Goal: Task Accomplishment & Management: Manage account settings

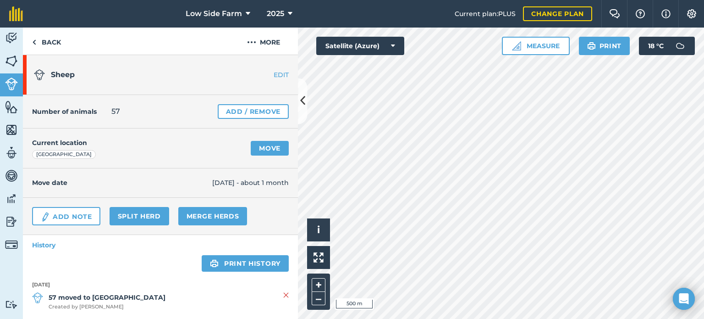
click at [632, 47] on div "Measure Print 18 ° C" at bounding box center [598, 46] width 193 height 18
click at [13, 245] on img at bounding box center [11, 244] width 13 height 13
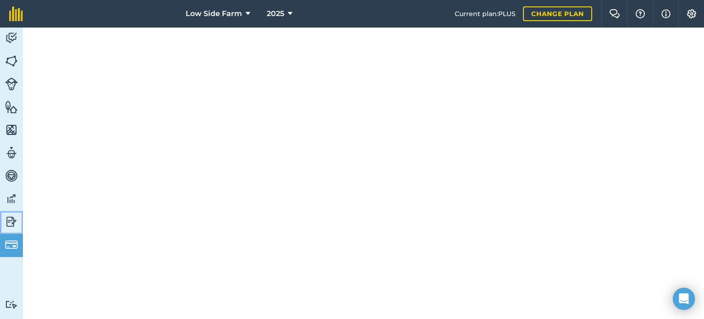
click at [13, 221] on img at bounding box center [11, 222] width 13 height 14
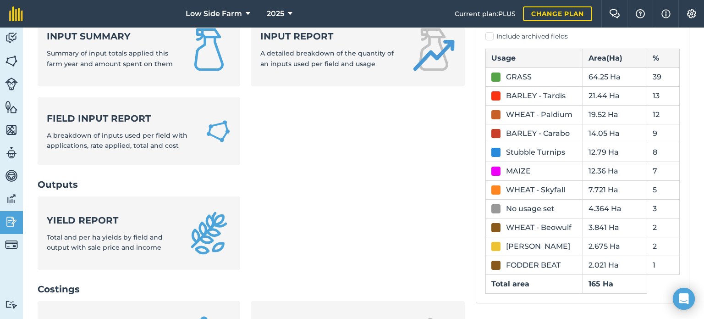
scroll to position [46, 0]
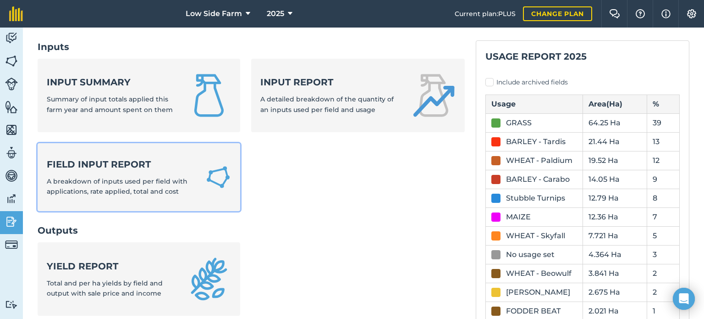
click at [125, 173] on div "Field Input Report A breakdown of inputs used per field with applications, rate…" at bounding box center [121, 177] width 148 height 39
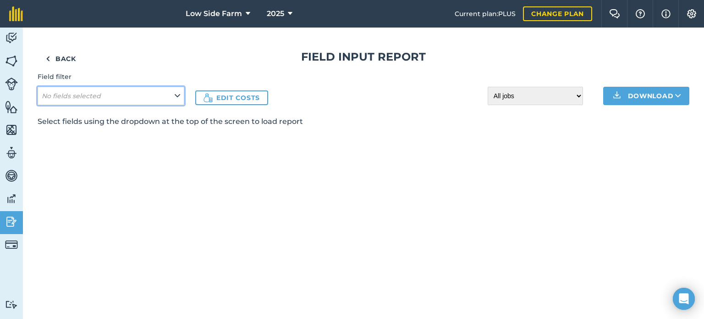
click at [177, 93] on icon at bounding box center [178, 96] width 6 height 10
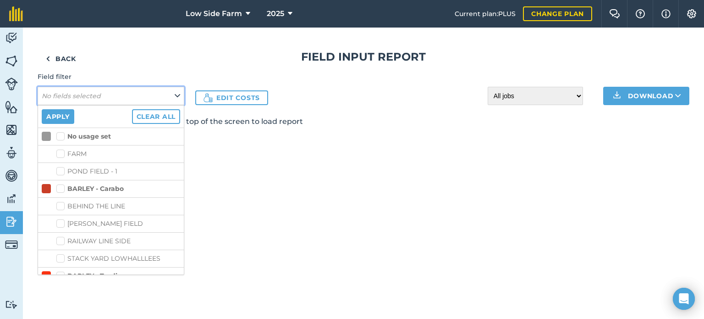
click at [177, 93] on icon at bounding box center [178, 96] width 6 height 10
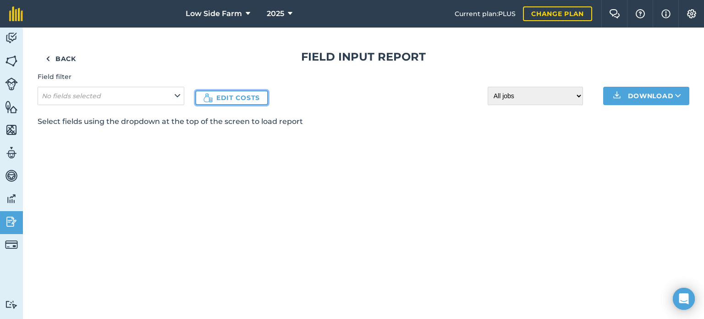
click at [232, 94] on link "Edit costs" at bounding box center [231, 97] width 73 height 15
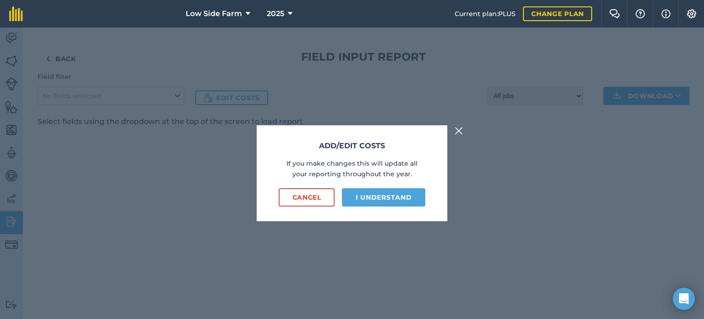
click at [459, 129] on img at bounding box center [459, 130] width 8 height 11
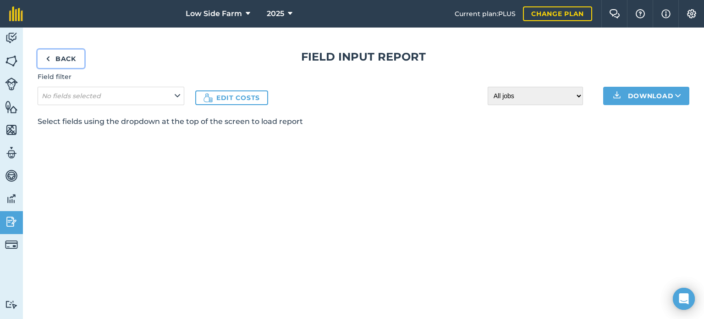
click at [61, 55] on link "Back" at bounding box center [61, 59] width 47 height 18
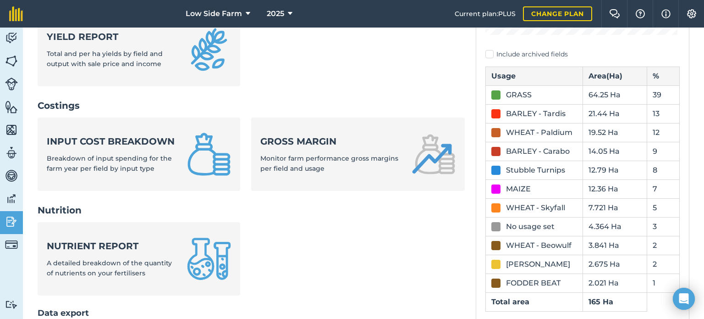
scroll to position [321, 0]
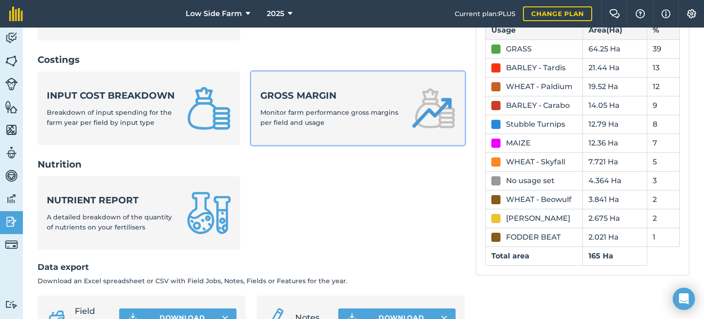
click at [313, 110] on span "Monitor farm performance gross margins per field and usage" at bounding box center [329, 117] width 138 height 18
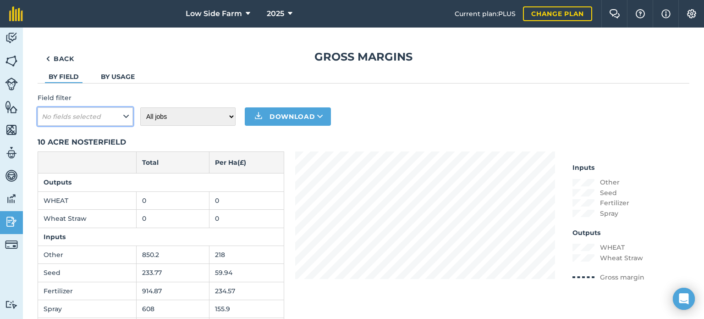
click at [122, 116] on button "No fields selected" at bounding box center [85, 116] width 95 height 18
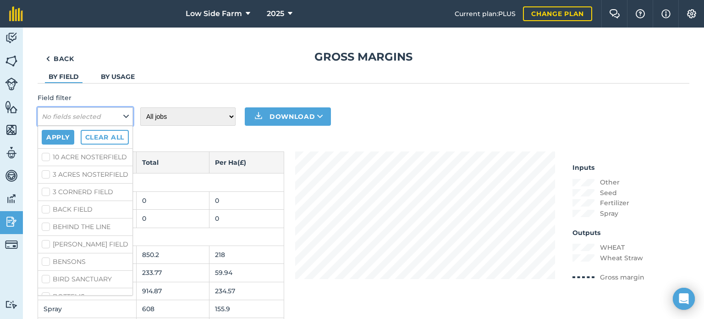
click at [122, 116] on button "No fields selected" at bounding box center [85, 116] width 95 height 18
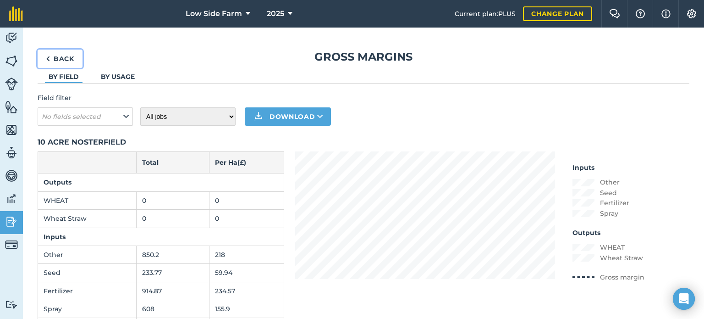
click at [63, 55] on link "Back" at bounding box center [60, 59] width 45 height 18
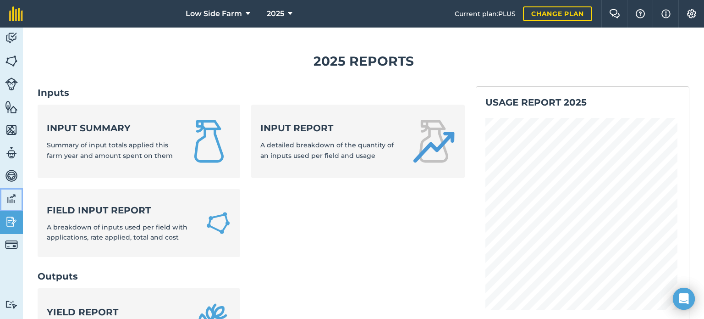
click at [14, 194] on img at bounding box center [11, 199] width 13 height 14
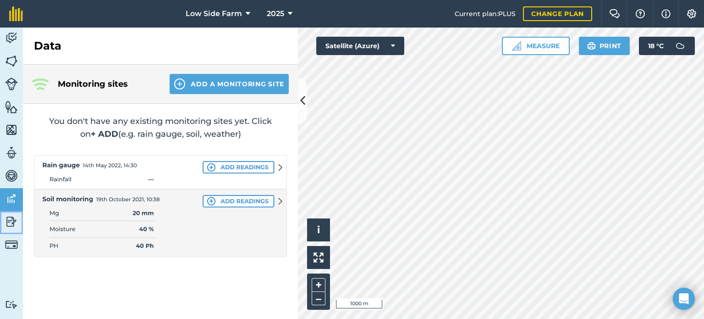
click at [8, 220] on img at bounding box center [11, 222] width 13 height 14
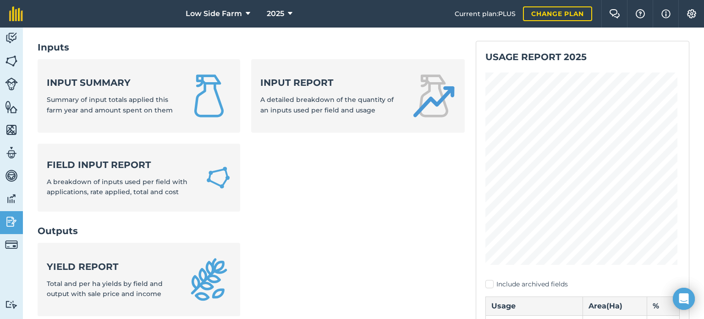
scroll to position [46, 0]
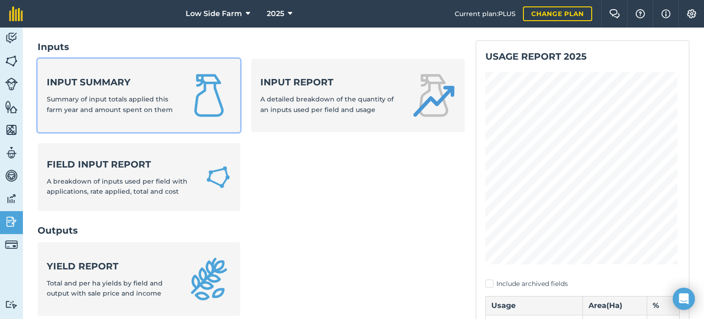
click at [145, 110] on span "Summary of input totals applied this farm year and amount spent on them" at bounding box center [110, 104] width 126 height 18
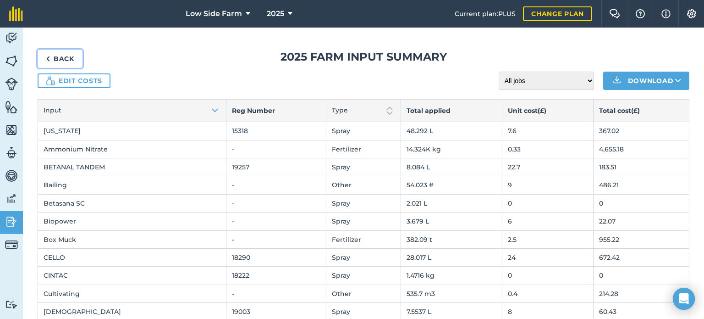
click at [70, 57] on link "Back" at bounding box center [60, 59] width 45 height 18
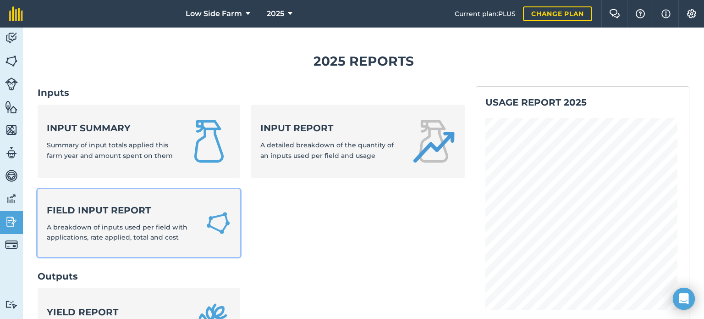
click at [88, 223] on span "A breakdown of inputs used per field with applications, rate applied, total and…" at bounding box center [117, 232] width 141 height 18
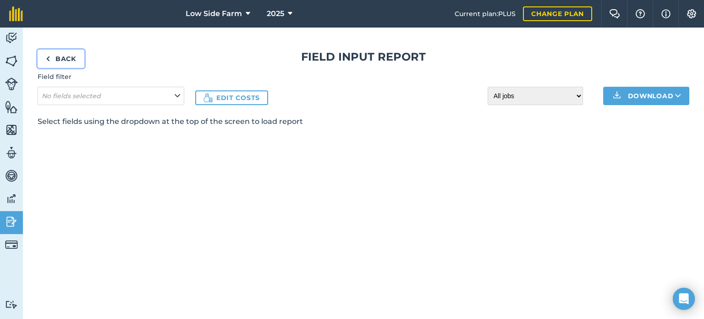
click at [67, 58] on link "Back" at bounding box center [61, 59] width 47 height 18
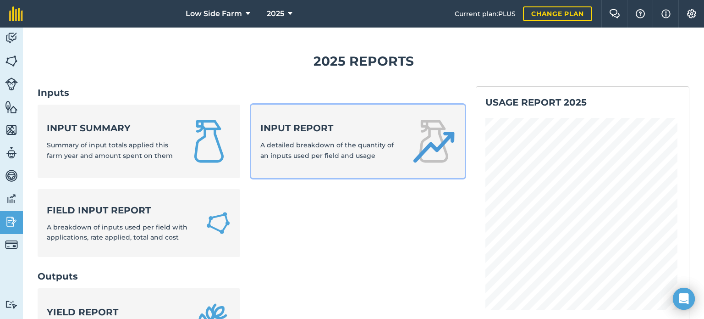
click at [292, 134] on div "Input report A detailed breakdown of the quantity of an inputs used per field a…" at bounding box center [330, 141] width 140 height 39
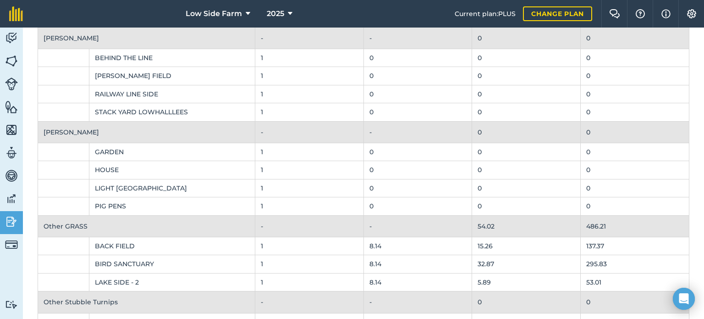
scroll to position [1055, 0]
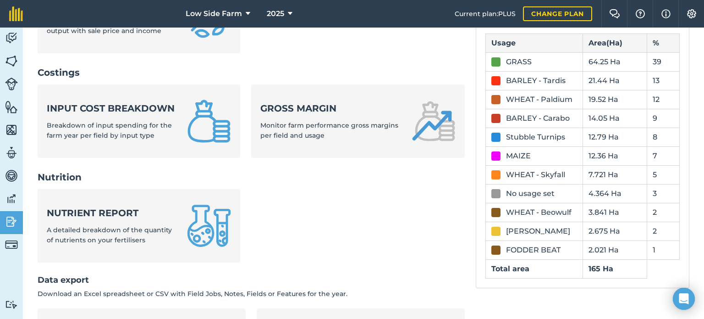
scroll to position [323, 0]
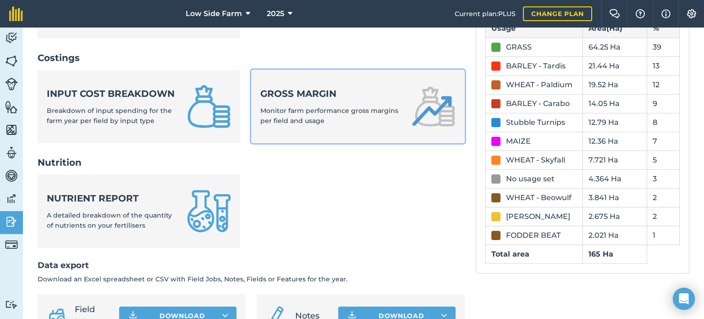
click at [315, 116] on div "Gross margin Monitor farm performance gross margins per field and usage" at bounding box center [330, 106] width 140 height 39
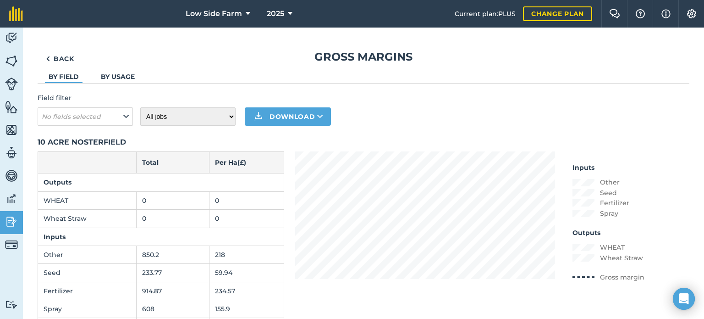
click at [117, 73] on link "By usage" at bounding box center [118, 76] width 34 height 8
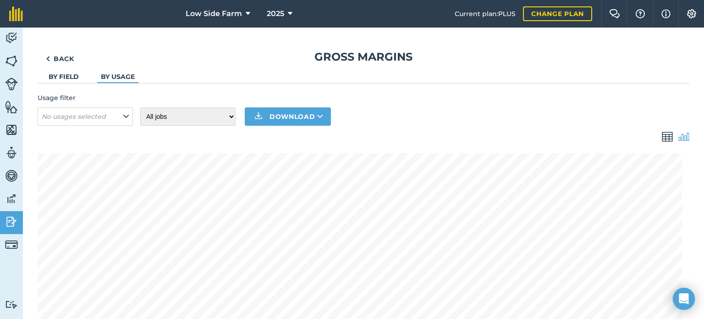
click at [65, 75] on link "By field" at bounding box center [64, 76] width 30 height 8
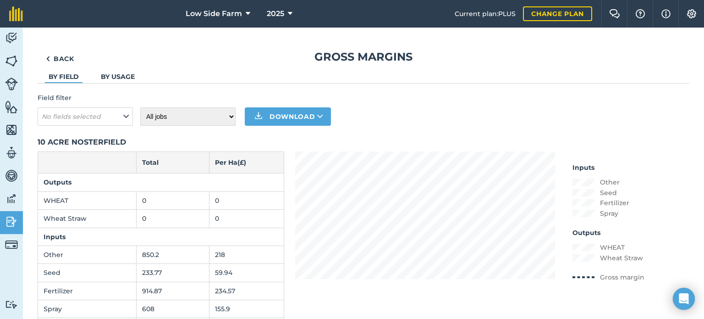
scroll to position [92, 0]
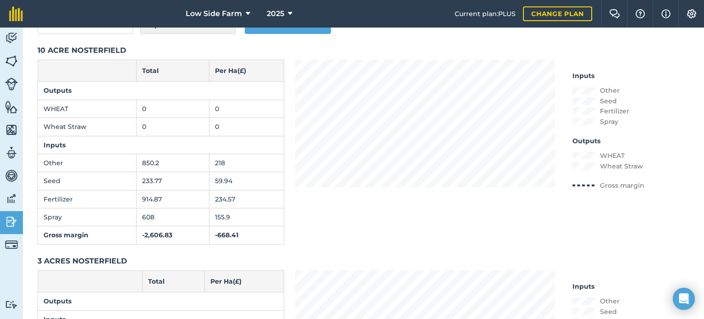
click at [161, 106] on td "0" at bounding box center [173, 108] width 73 height 18
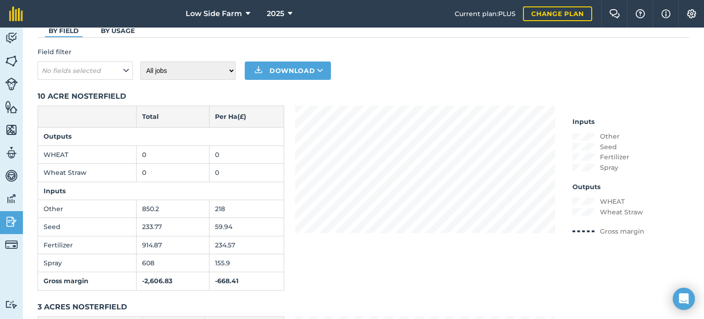
scroll to position [0, 0]
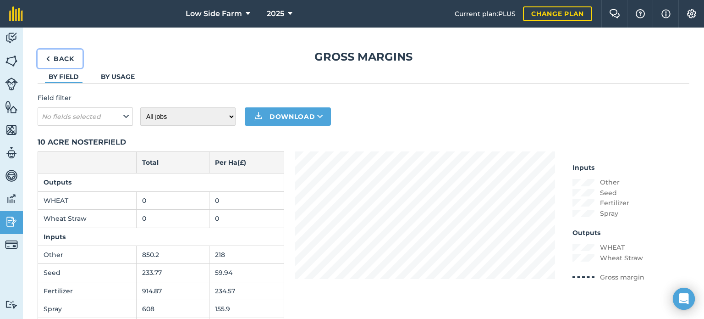
click at [75, 56] on link "Back" at bounding box center [60, 59] width 45 height 18
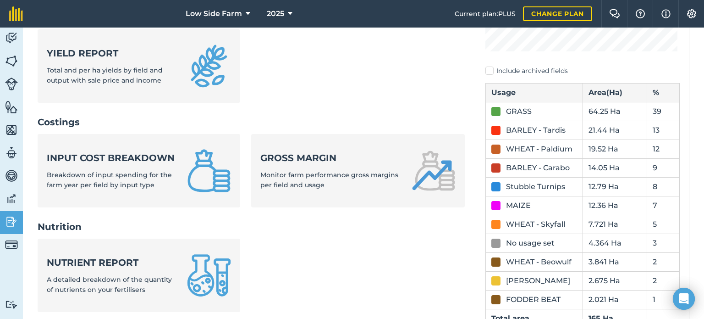
scroll to position [275, 0]
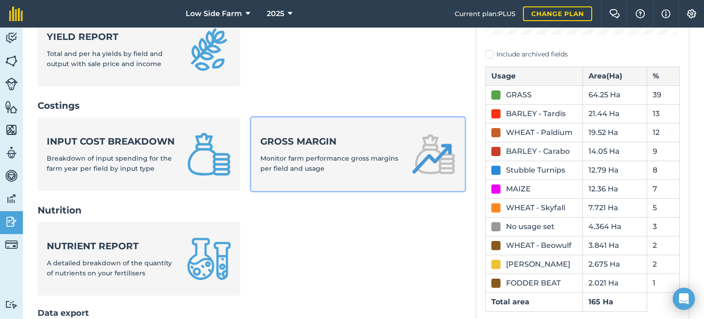
click at [306, 136] on strong "Gross margin" at bounding box center [330, 141] width 140 height 13
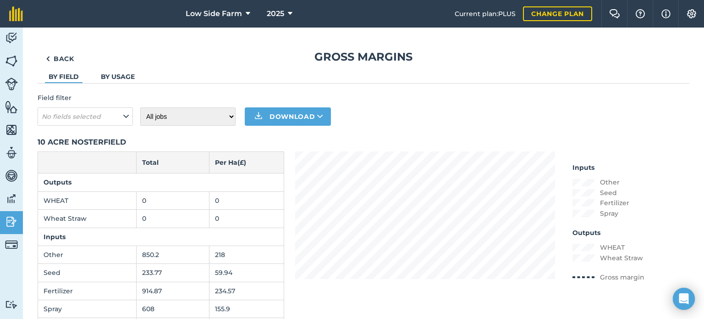
click at [166, 196] on td "0" at bounding box center [173, 200] width 73 height 18
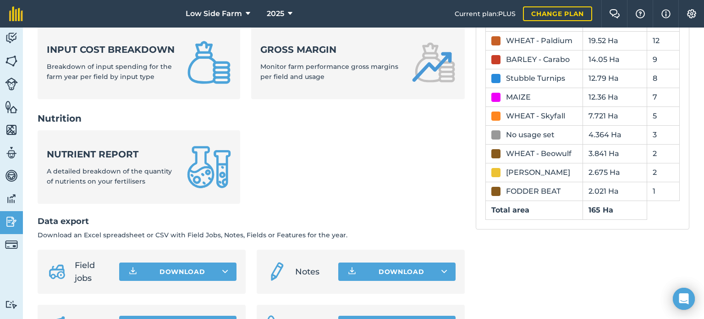
scroll to position [321, 0]
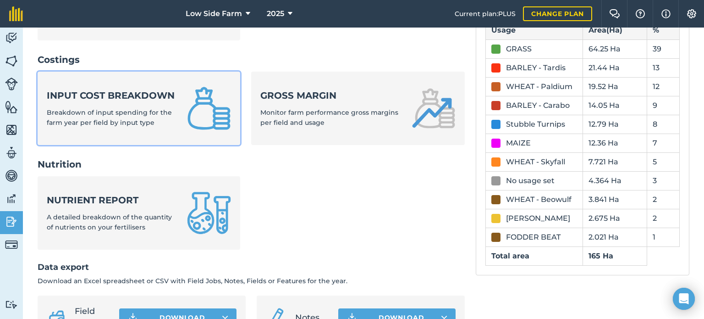
click at [136, 102] on strong "Input cost breakdown" at bounding box center [111, 95] width 129 height 13
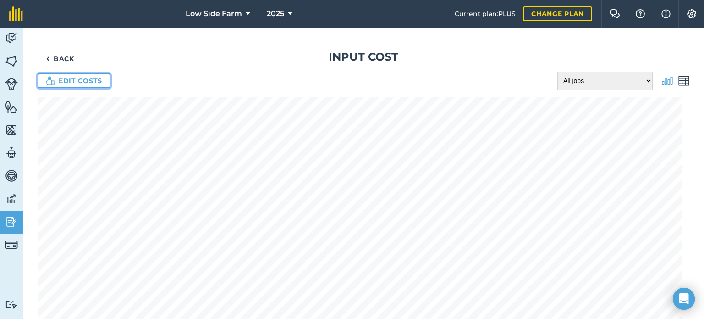
click at [78, 77] on link "Edit costs" at bounding box center [74, 80] width 73 height 15
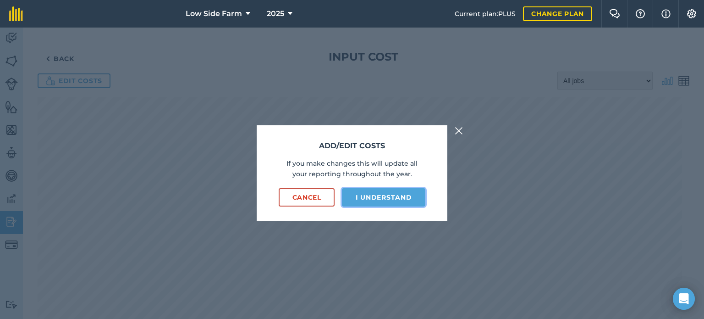
click at [391, 196] on button "I understand" at bounding box center [383, 197] width 83 height 18
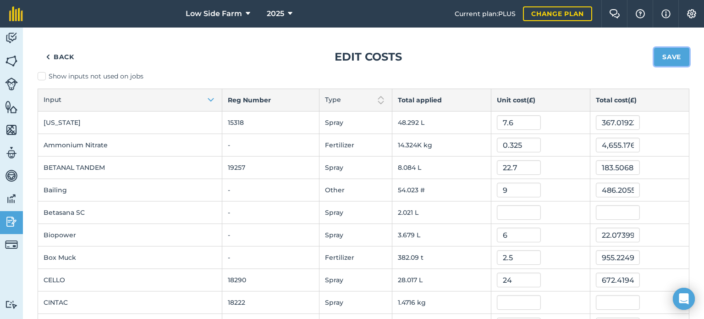
click at [669, 53] on button "Save" at bounding box center [671, 57] width 35 height 18
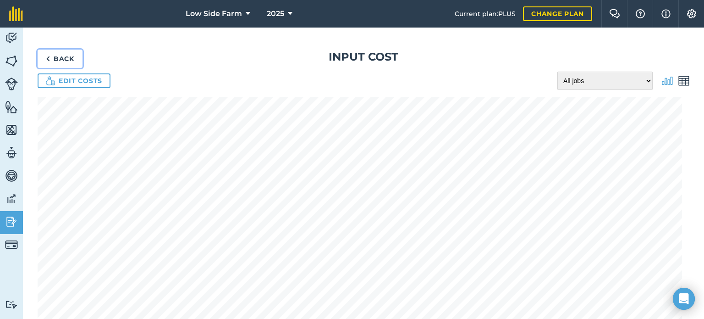
click at [61, 54] on link "Back" at bounding box center [60, 59] width 45 height 18
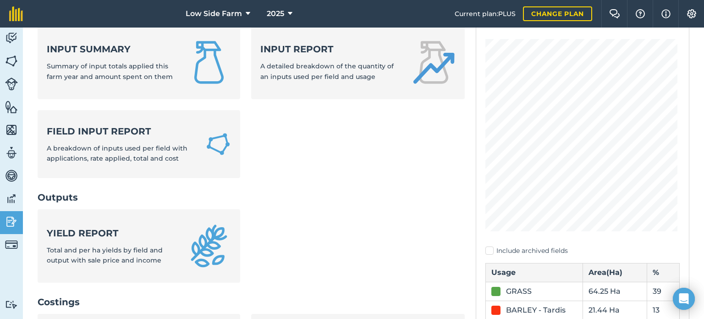
scroll to position [92, 0]
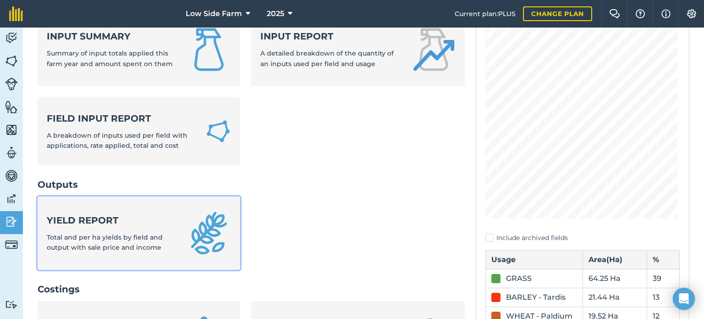
click at [129, 232] on div "Yield report Total and per ha yields by field and output with sale price and in…" at bounding box center [111, 233] width 129 height 39
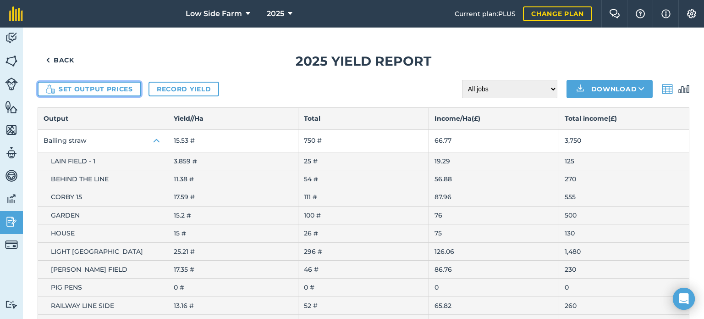
click at [112, 88] on button "Set output prices" at bounding box center [90, 89] width 104 height 15
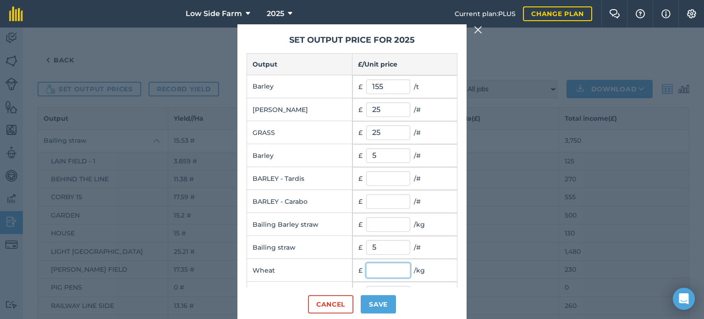
click at [370, 268] on input "text" at bounding box center [388, 270] width 44 height 15
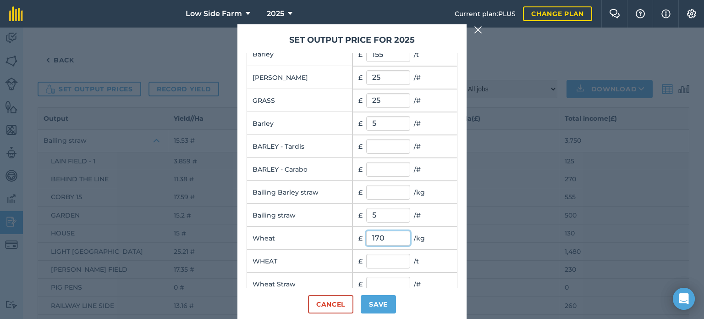
scroll to position [46, 0]
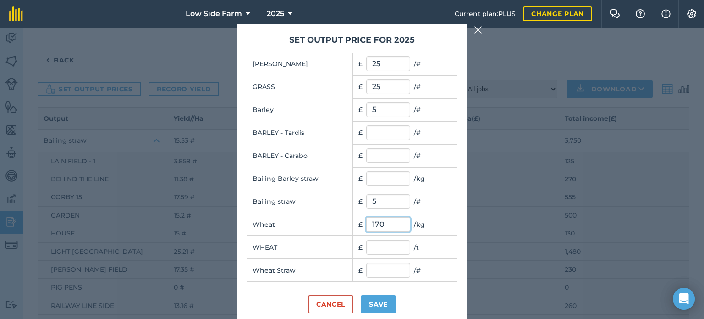
type input "170"
click at [374, 243] on input "text" at bounding box center [388, 247] width 44 height 15
type input "8"
type input "5"
click at [377, 275] on input "text" at bounding box center [388, 270] width 44 height 15
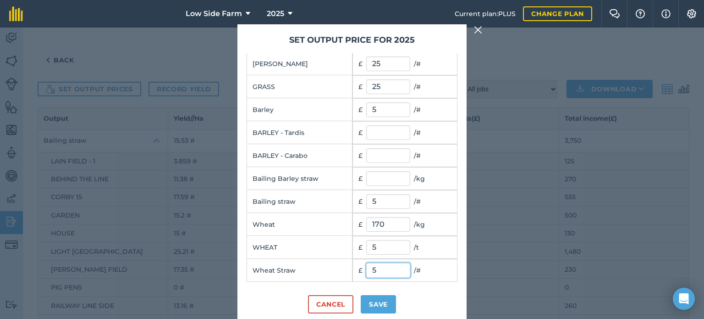
type input "5"
drag, startPoint x: 387, startPoint y: 240, endPoint x: 384, endPoint y: 250, distance: 10.8
click at [384, 250] on input "5" at bounding box center [388, 247] width 44 height 15
type input "170"
click at [398, 223] on input "170" at bounding box center [388, 224] width 44 height 15
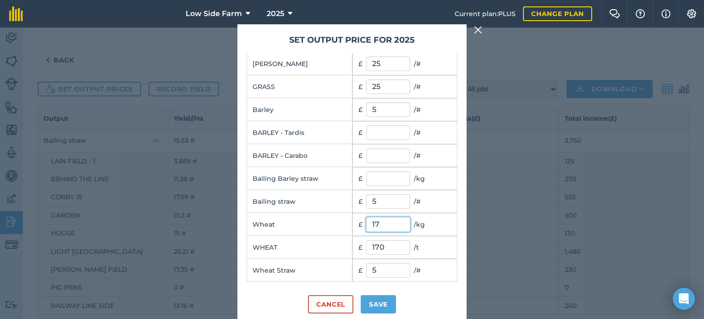
type input "1"
click at [371, 308] on button "Save" at bounding box center [378, 304] width 35 height 18
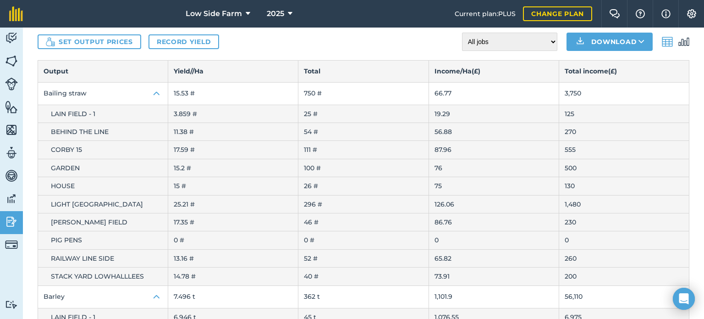
scroll to position [0, 0]
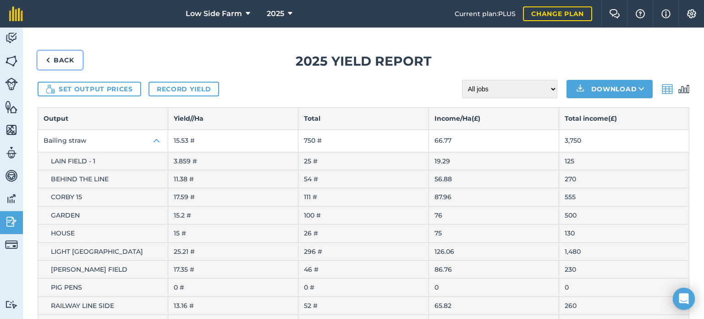
click at [70, 60] on link "Back" at bounding box center [60, 60] width 45 height 18
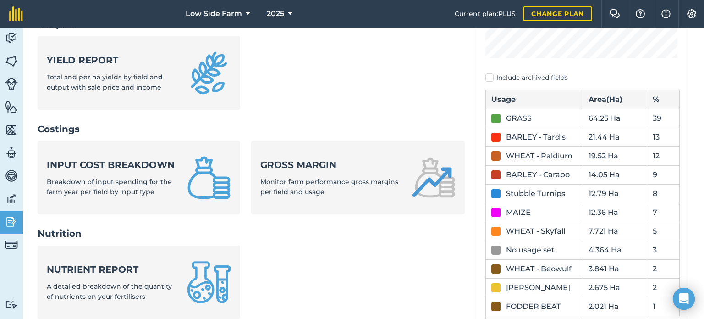
scroll to position [275, 0]
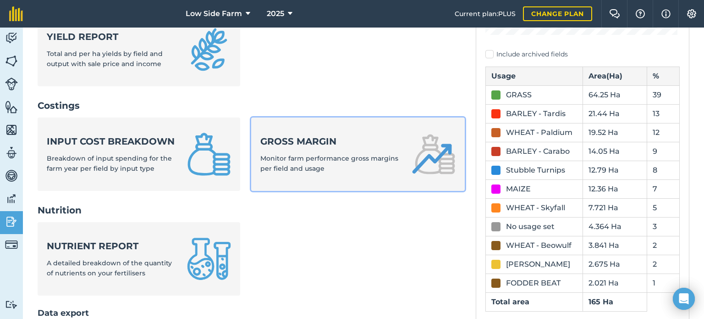
click at [331, 155] on span "Monitor farm performance gross margins per field and usage" at bounding box center [329, 163] width 138 height 18
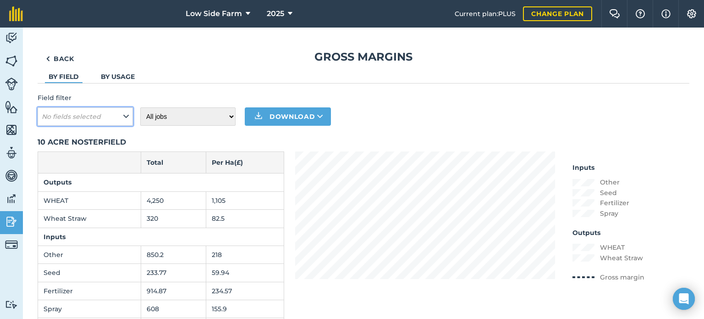
click at [81, 111] on span "No fields selected" at bounding box center [72, 116] width 61 height 10
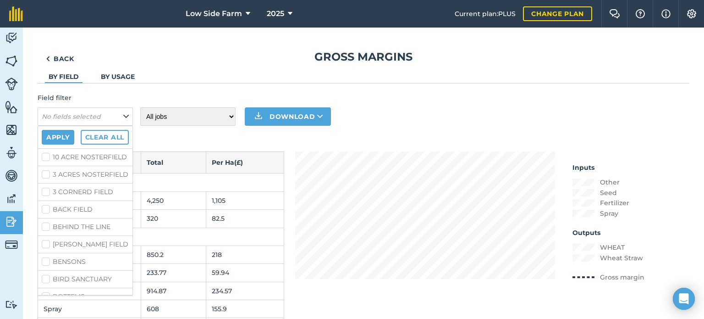
click at [49, 155] on label "10 ACRE NOSTERFIELD" at bounding box center [85, 157] width 87 height 10
click at [48, 155] on input "10 ACRE NOSTERFIELD" at bounding box center [45, 155] width 6 height 6
checkbox input "true"
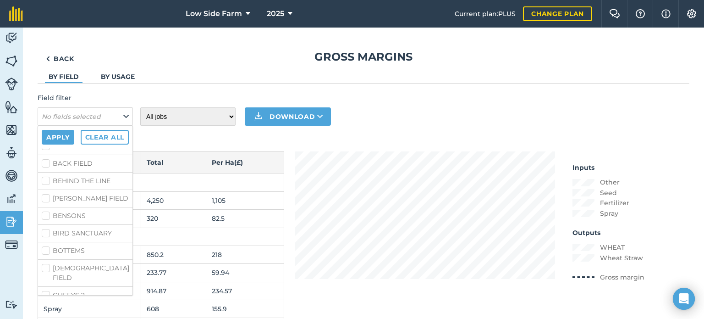
click at [43, 203] on label "BEN SMITH FIELD" at bounding box center [85, 198] width 87 height 10
click at [43, 199] on input "BEN SMITH FIELD" at bounding box center [45, 196] width 6 height 6
checkbox input "true"
click at [49, 221] on label "BENSONS" at bounding box center [85, 216] width 87 height 10
click at [48, 217] on input "BENSONS" at bounding box center [45, 214] width 6 height 6
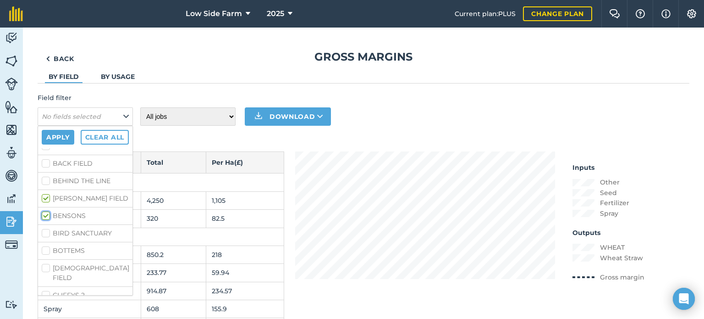
checkbox input "true"
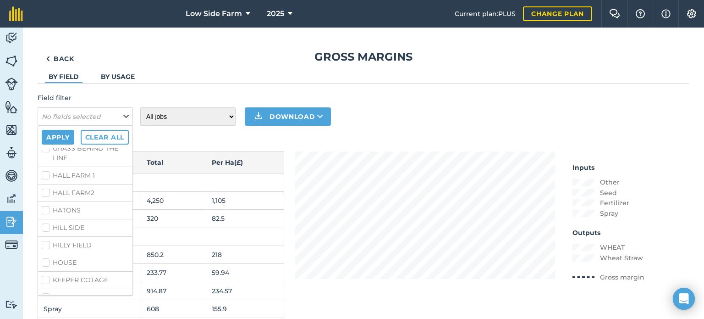
click at [44, 250] on label "HILLY FIELD" at bounding box center [85, 245] width 87 height 10
click at [44, 246] on input "HILLY FIELD" at bounding box center [45, 243] width 6 height 6
checkbox input "true"
click at [50, 210] on label "LABOUATRY" at bounding box center [85, 206] width 87 height 10
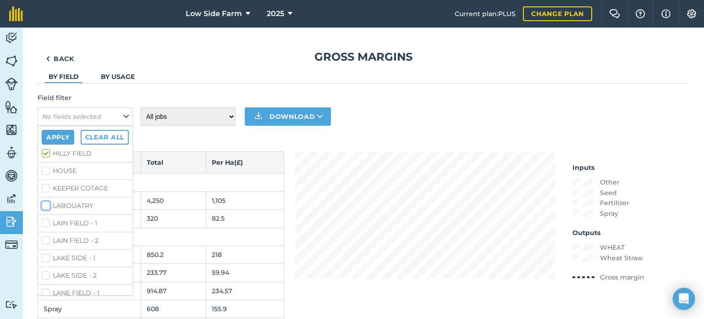
click at [48, 207] on input "LABOUATRY" at bounding box center [45, 204] width 6 height 6
checkbox input "true"
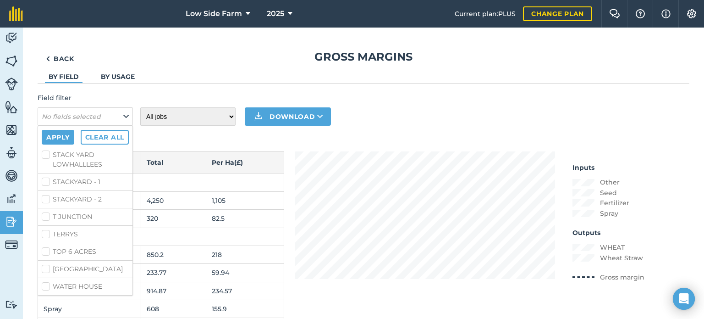
scroll to position [883, 0]
click at [48, 286] on label "WATER HOUSE" at bounding box center [85, 287] width 87 height 10
click at [48, 286] on input "WATER HOUSE" at bounding box center [45, 285] width 6 height 6
checkbox input "true"
click at [66, 138] on button "Apply" at bounding box center [58, 137] width 33 height 15
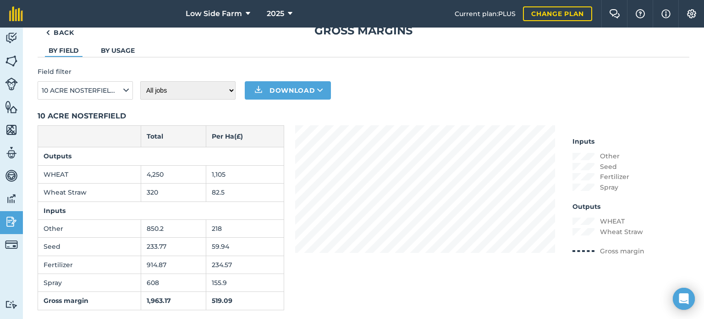
scroll to position [0, 0]
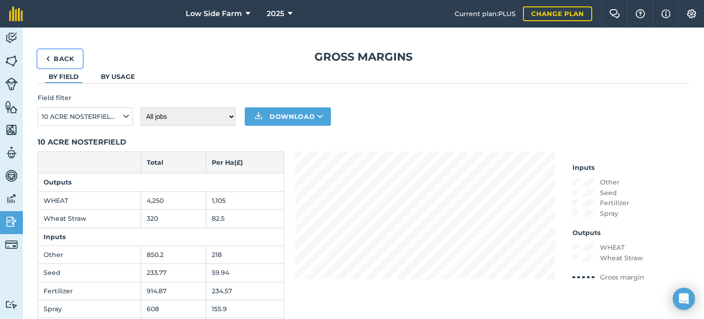
click at [67, 57] on link "Back" at bounding box center [60, 59] width 45 height 18
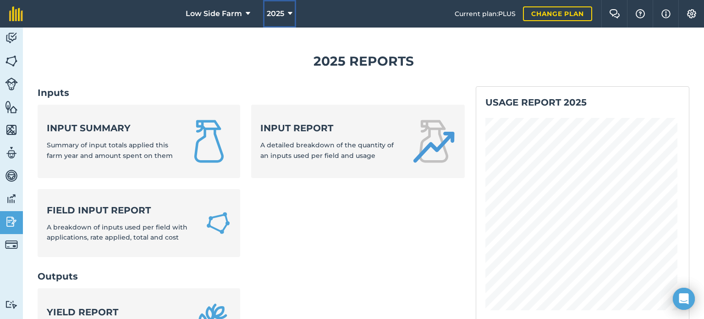
click at [278, 13] on span "2025" at bounding box center [275, 13] width 17 height 11
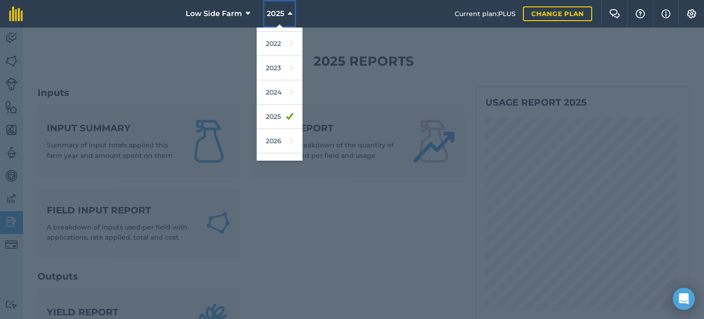
scroll to position [109, 0]
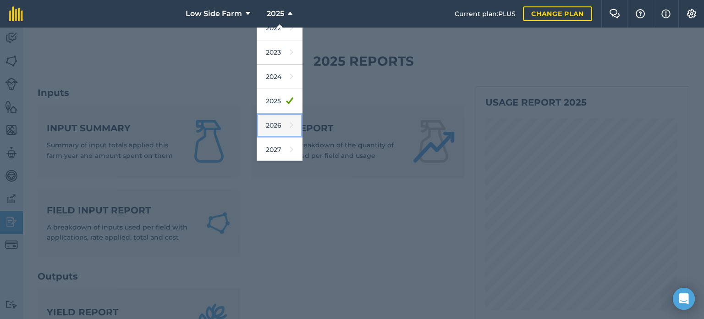
click at [280, 127] on link "2026" at bounding box center [280, 125] width 46 height 24
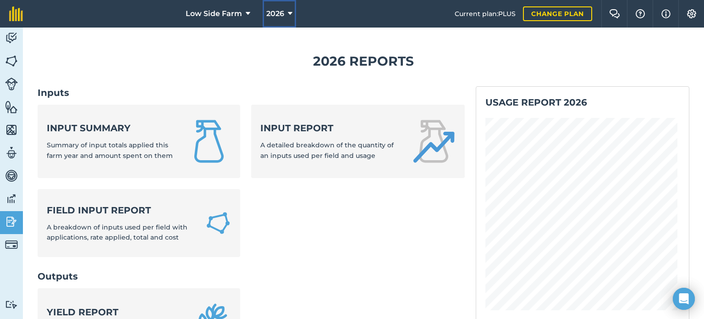
click at [287, 14] on button "2026" at bounding box center [279, 14] width 33 height 28
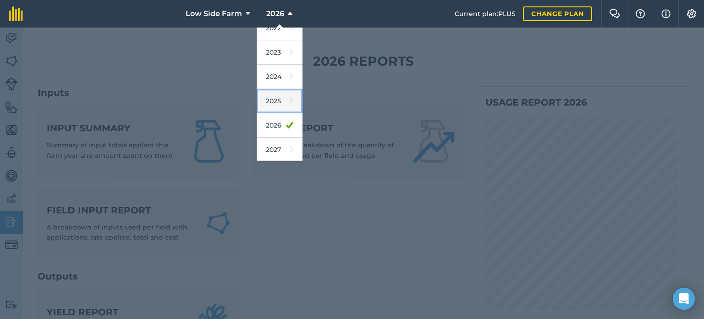
click at [275, 101] on link "2025" at bounding box center [280, 101] width 46 height 24
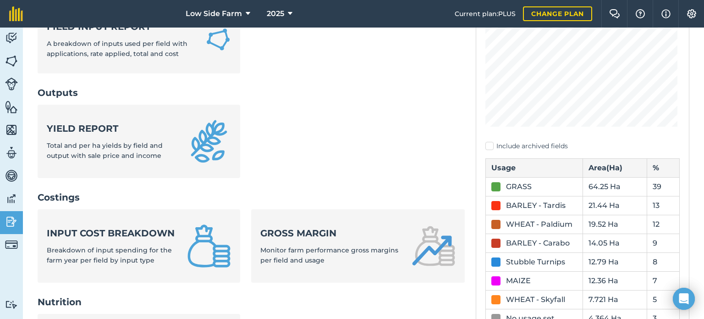
scroll to position [0, 0]
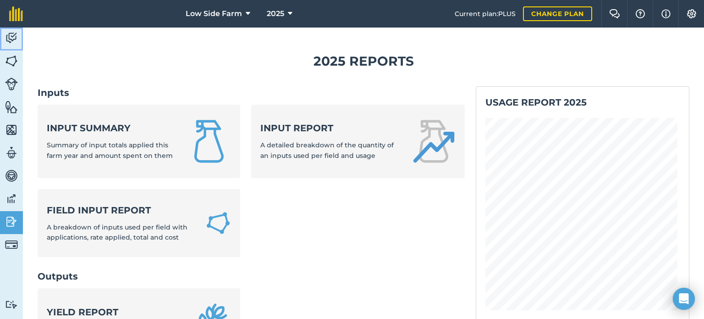
click at [13, 36] on img at bounding box center [11, 38] width 13 height 14
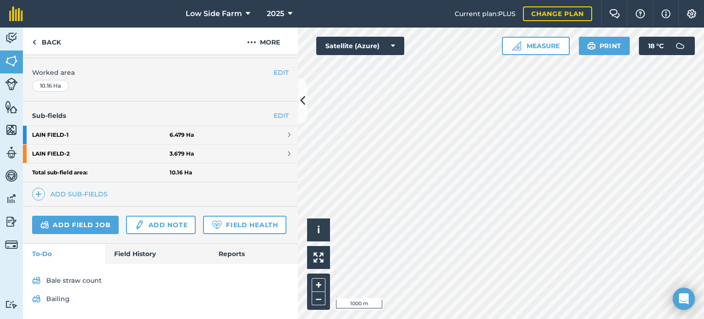
scroll to position [217, 0]
click at [136, 258] on link "Field History" at bounding box center [157, 253] width 104 height 20
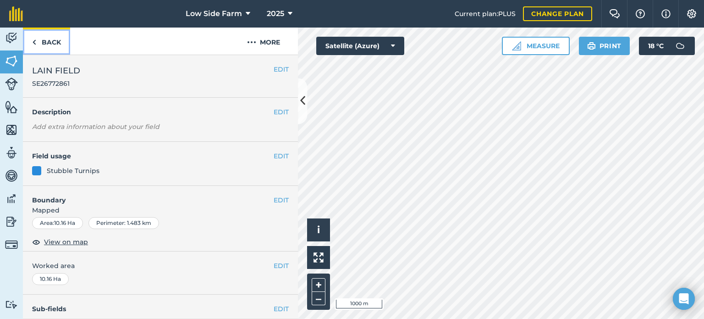
click at [52, 32] on link "Back" at bounding box center [46, 41] width 47 height 27
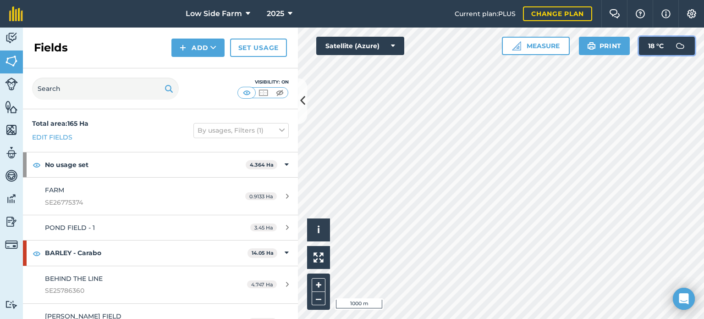
click at [654, 47] on span "18 ° C" at bounding box center [656, 46] width 16 height 18
